Goal: Task Accomplishment & Management: Use online tool/utility

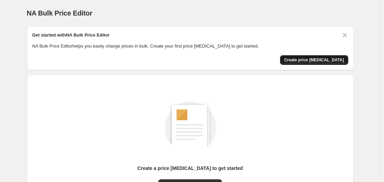
click at [318, 61] on span "Create price [MEDICAL_DATA]" at bounding box center [314, 60] width 60 height 6
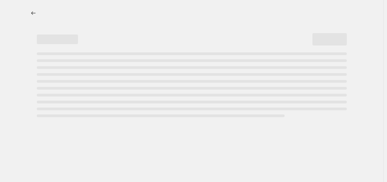
select select "percentage"
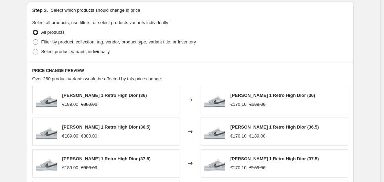
scroll to position [318, 0]
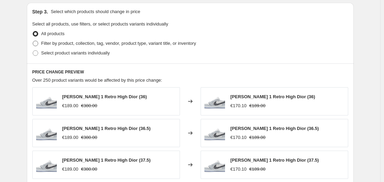
click at [66, 45] on span "Filter by product, collection, tag, vendor, product type, variant title, or inv…" at bounding box center [118, 43] width 155 height 5
click at [33, 41] on input "Filter by product, collection, tag, vendor, product type, variant title, or inv…" at bounding box center [33, 41] width 0 height 0
radio input "true"
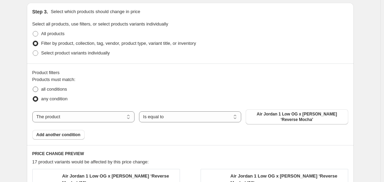
scroll to position [299, 0]
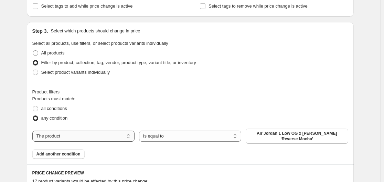
click at [93, 141] on select "The product The product's collection The product's vendor The product's status …" at bounding box center [83, 135] width 102 height 11
select select "title"
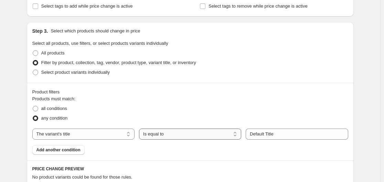
click at [176, 132] on select "Is equal to Is not equal to Contains" at bounding box center [190, 133] width 102 height 11
select select "contains"
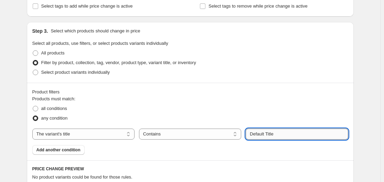
click at [275, 134] on input "Default Title" at bounding box center [296, 133] width 102 height 11
type input "travis"
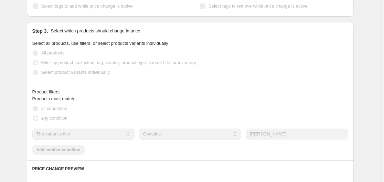
click at [174, 155] on div "Product filters Products must match: all conditions any condition The product T…" at bounding box center [190, 121] width 327 height 77
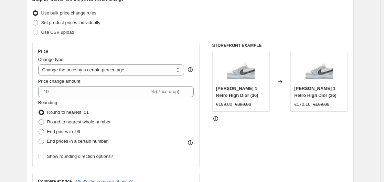
scroll to position [81, 0]
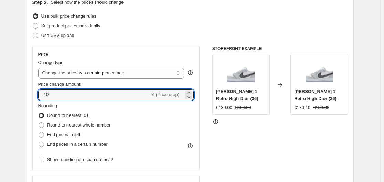
drag, startPoint x: 53, startPoint y: 96, endPoint x: 34, endPoint y: 97, distance: 18.6
click at [34, 97] on div "Price Change type Change the price to a certain amount Change the price by a ce…" at bounding box center [115, 108] width 167 height 124
click at [45, 95] on input "20" at bounding box center [89, 94] width 103 height 11
type input "-20"
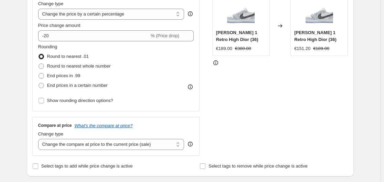
scroll to position [137, 0]
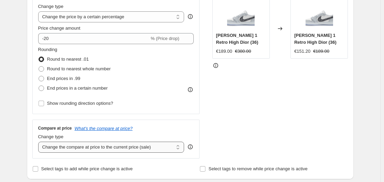
click at [118, 149] on select "Change the compare at price to the current price (sale) Change the compare at p…" at bounding box center [111, 146] width 146 height 11
select select "to"
click at [40, 141] on select "Change the compare at price to the current price (sale) Change the compare at p…" at bounding box center [111, 146] width 146 height 11
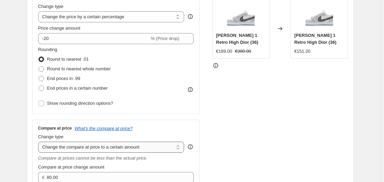
click at [82, 145] on select "Change the compare at price to the current price (sale) Change the compare at p…" at bounding box center [111, 146] width 146 height 11
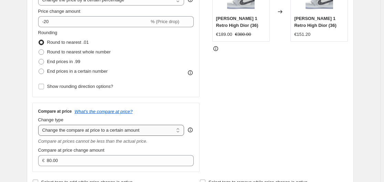
scroll to position [156, 0]
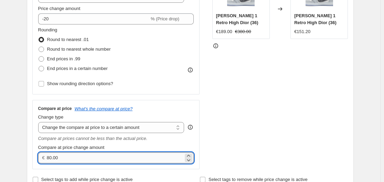
click at [61, 160] on input "80.00" at bounding box center [115, 157] width 136 height 11
type input "540.00"
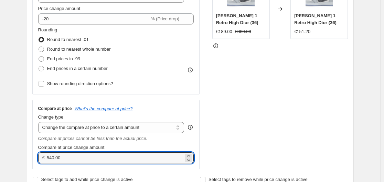
click at [18, 130] on div "Create new price change job. This page is ready Create new price change job Dra…" at bounding box center [190, 155] width 380 height 622
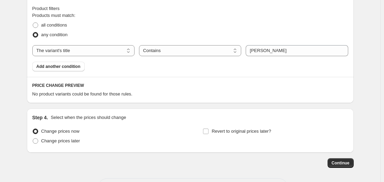
scroll to position [441, 0]
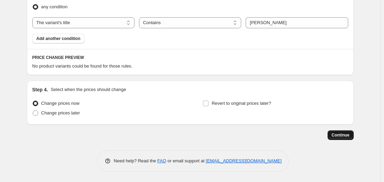
click at [339, 132] on span "Continue" at bounding box center [340, 135] width 18 height 6
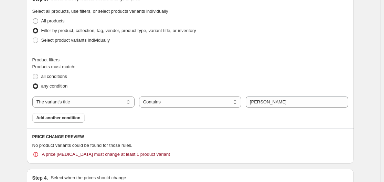
scroll to position [399, 0]
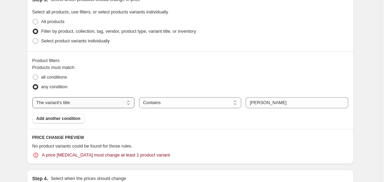
click at [73, 105] on select "The product The product's collection The product's vendor The product's status …" at bounding box center [83, 102] width 102 height 11
select select "product"
select select "equal"
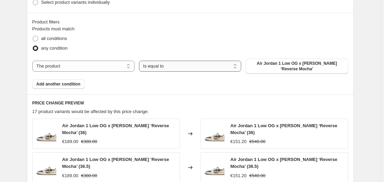
scroll to position [361, 0]
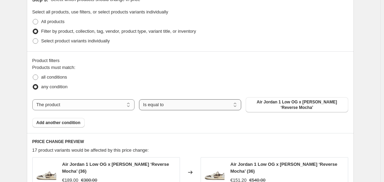
click at [172, 104] on select "Is equal to Is not equal to" at bounding box center [190, 104] width 102 height 11
click at [180, 83] on div "any condition" at bounding box center [190, 87] width 316 height 10
click at [286, 107] on span "Air Jordan 1 Low OG x Travis Scott ‘Reverse Mocha’" at bounding box center [297, 104] width 94 height 11
click at [90, 103] on select "The product The product's collection The product's vendor The product's status …" at bounding box center [83, 104] width 102 height 11
select select "collection"
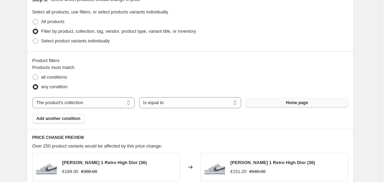
click at [280, 101] on button "Home page" at bounding box center [296, 103] width 102 height 10
click at [73, 101] on select "The product The product's collection The product's vendor The product's status …" at bounding box center [83, 102] width 102 height 11
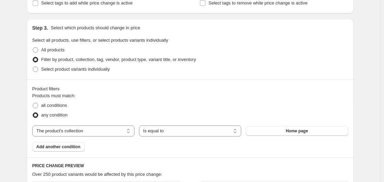
scroll to position [320, 0]
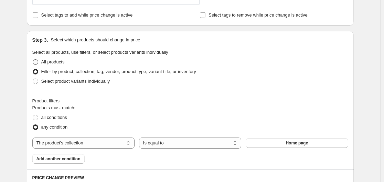
click at [63, 62] on span "All products" at bounding box center [52, 61] width 23 height 5
click at [33, 59] on input "All products" at bounding box center [33, 59] width 0 height 0
radio input "true"
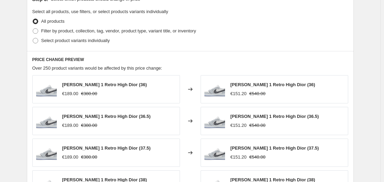
scroll to position [356, 0]
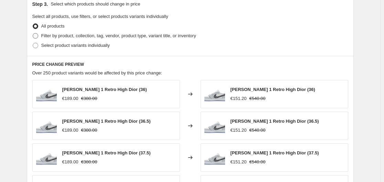
click at [50, 40] on label "Filter by product, collection, tag, vendor, product type, variant title, or inv…" at bounding box center [114, 36] width 164 height 10
click at [59, 36] on span "Filter by product, collection, tag, vendor, product type, variant title, or inv…" at bounding box center [118, 35] width 155 height 5
click at [33, 33] on input "Filter by product, collection, tag, vendor, product type, variant title, or inv…" at bounding box center [33, 33] width 0 height 0
radio input "true"
select select "collection"
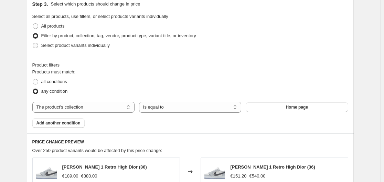
click at [62, 48] on span "Select product variants individually" at bounding box center [75, 45] width 68 height 5
click at [33, 43] on input "Select product variants individually" at bounding box center [33, 43] width 0 height 0
radio input "true"
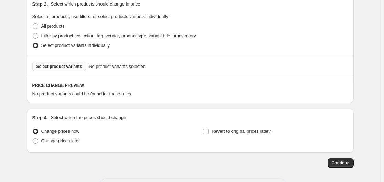
click at [70, 65] on span "Select product variants" at bounding box center [59, 67] width 46 height 6
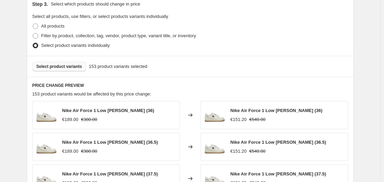
scroll to position [558, 0]
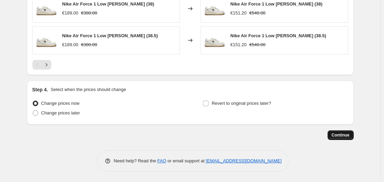
click at [343, 132] on span "Continue" at bounding box center [340, 135] width 18 height 6
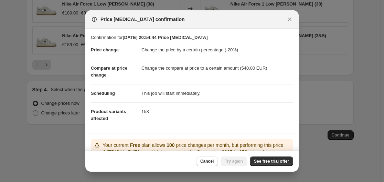
scroll to position [58, 0]
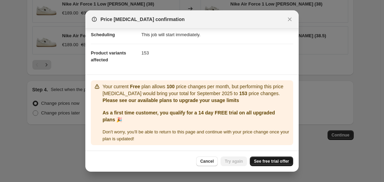
click at [270, 161] on span "See free trial offer" at bounding box center [271, 161] width 35 height 6
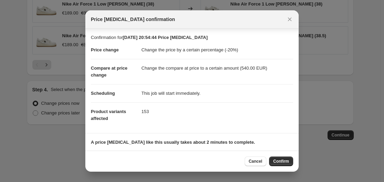
scroll to position [44, 0]
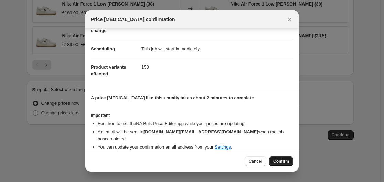
click at [279, 160] on span "Confirm" at bounding box center [281, 161] width 16 height 6
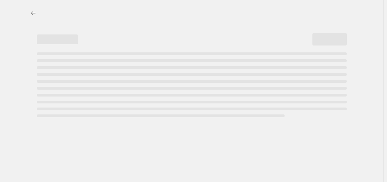
select select "percentage"
select select "to"
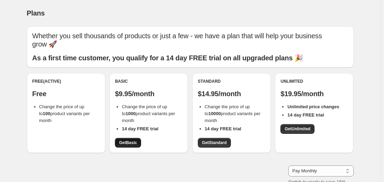
click at [136, 139] on link "Get Basic" at bounding box center [128, 143] width 26 height 10
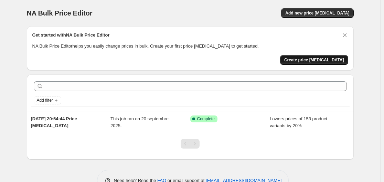
click at [319, 59] on span "Create price [MEDICAL_DATA]" at bounding box center [314, 60] width 60 height 6
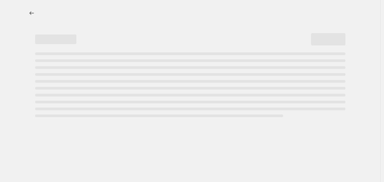
select select "percentage"
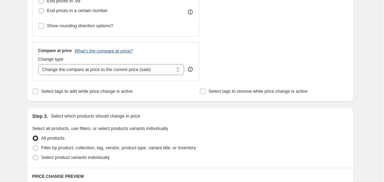
scroll to position [215, 0]
click at [63, 158] on span "Select product variants individually" at bounding box center [75, 156] width 68 height 5
click at [33, 154] on input "Select product variants individually" at bounding box center [33, 154] width 0 height 0
radio input "true"
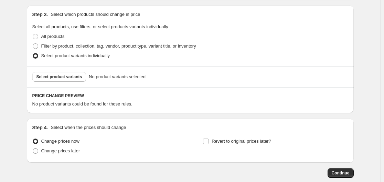
scroll to position [315, 0]
click at [54, 77] on span "Select product variants" at bounding box center [59, 77] width 46 height 6
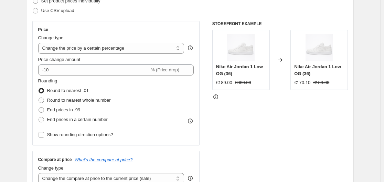
scroll to position [105, 0]
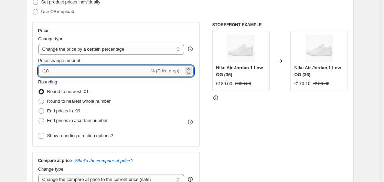
drag, startPoint x: 55, startPoint y: 68, endPoint x: 46, endPoint y: 70, distance: 9.6
click at [46, 70] on input "-10" at bounding box center [93, 70] width 111 height 11
drag, startPoint x: 52, startPoint y: 70, endPoint x: 47, endPoint y: 71, distance: 4.9
click at [47, 71] on input "-30" at bounding box center [93, 70] width 111 height 11
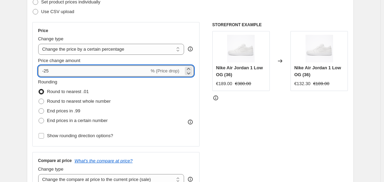
type input "-25"
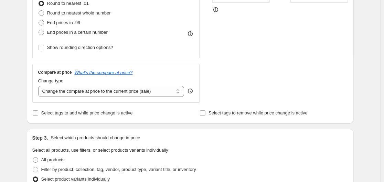
scroll to position [194, 0]
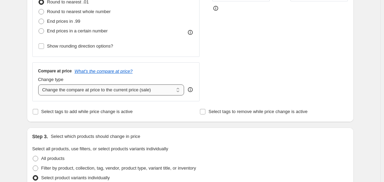
click at [88, 89] on select "Change the compare at price to the current price (sale) Change the compare at p…" at bounding box center [111, 89] width 146 height 11
click at [40, 84] on select "Change the compare at price to the current price (sale) Change the compare at p…" at bounding box center [111, 89] width 146 height 11
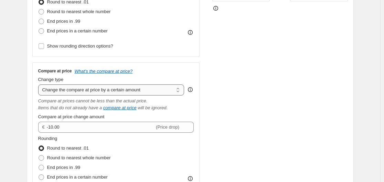
click at [121, 91] on select "Change the compare at price to the current price (sale) Change the compare at p…" at bounding box center [111, 89] width 146 height 11
select select "to"
click at [40, 84] on select "Change the compare at price to the current price (sale) Change the compare at p…" at bounding box center [111, 89] width 146 height 11
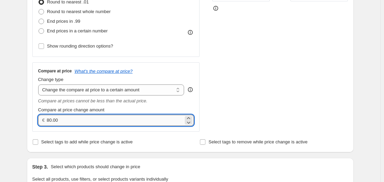
click at [65, 118] on input "80.00" at bounding box center [115, 119] width 136 height 11
click at [25, 124] on div "Step 1. Optionally give your price [MEDICAL_DATA] a title (eg "March 30% off sa…" at bounding box center [187, 165] width 332 height 676
type input "380.00"
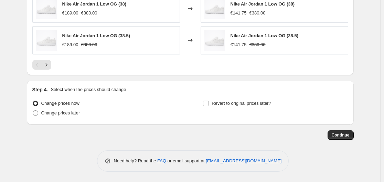
scroll to position [558, 0]
click at [331, 134] on button "Continue" at bounding box center [340, 135] width 26 height 10
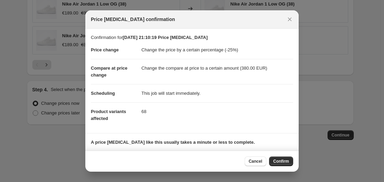
scroll to position [44, 0]
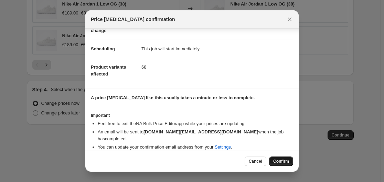
click at [279, 160] on span "Confirm" at bounding box center [281, 161] width 16 height 6
